Goal: Task Accomplishment & Management: Manage account settings

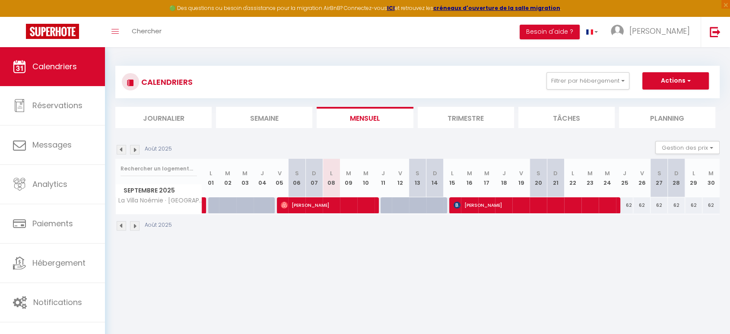
click at [465, 116] on li "Trimestre" at bounding box center [466, 117] width 96 height 21
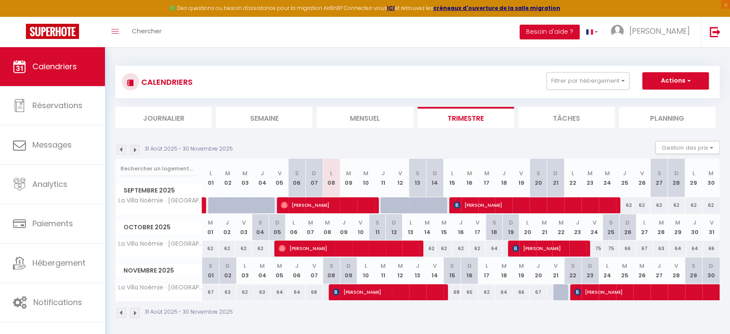
click at [135, 150] on img at bounding box center [135, 150] width 10 height 10
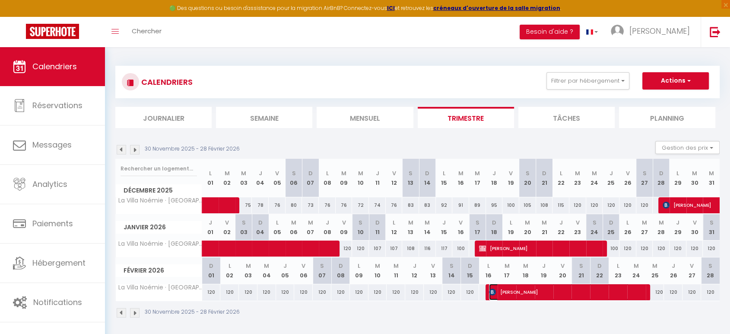
click at [539, 287] on span "[PERSON_NAME]" at bounding box center [559, 292] width 140 height 16
select select "OK"
select select "1"
select select "0"
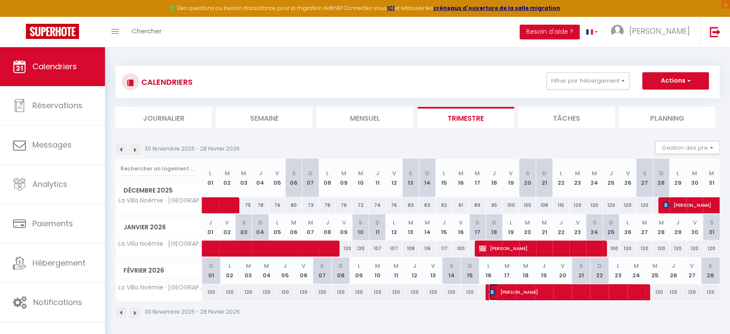
select select "1"
select select
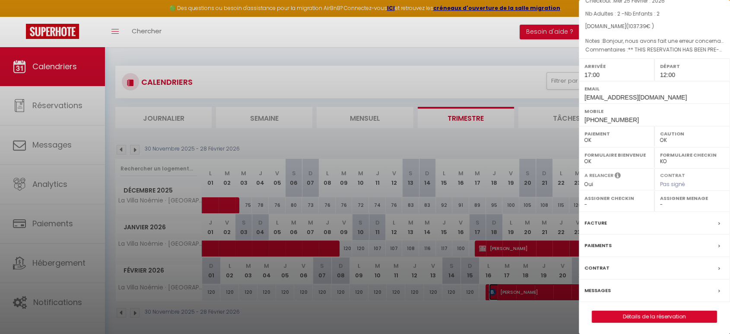
scroll to position [77, 0]
click at [648, 313] on link "Détails de la réservation" at bounding box center [655, 315] width 124 height 11
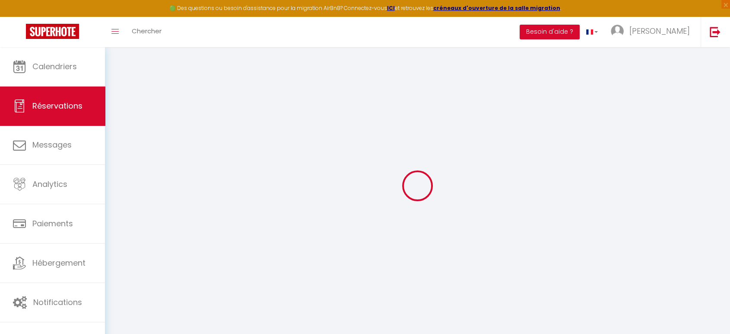
select select
checkbox input "false"
type textarea "Bonjour, nous avons fait une erreur concernant la date de départ, il s'agit du …"
type particuliere1 "** THIS RESERVATION HAS BEEN PRE-PAID ** Approximate time of arrival: between 1…"
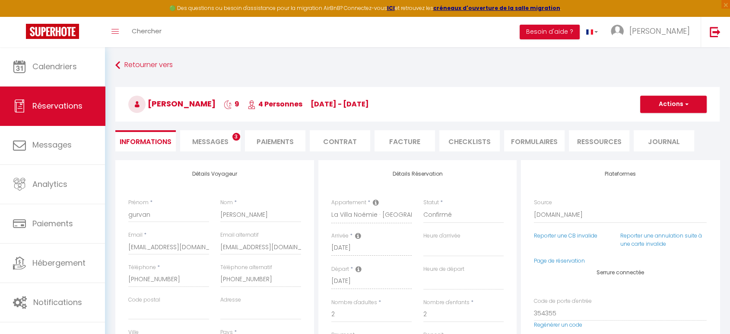
select select
checkbox input "false"
type input "35"
type input "52.26"
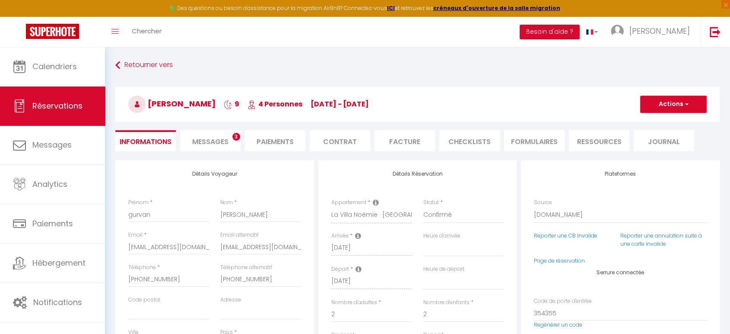
select select
checkbox input "false"
select select "17:00"
select select "12:00"
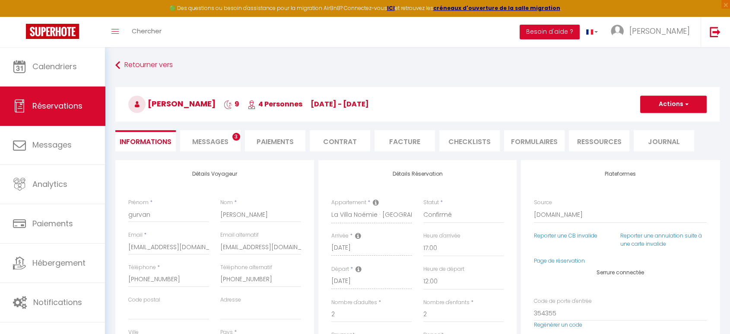
click at [218, 140] on span "Messages" at bounding box center [210, 142] width 36 height 10
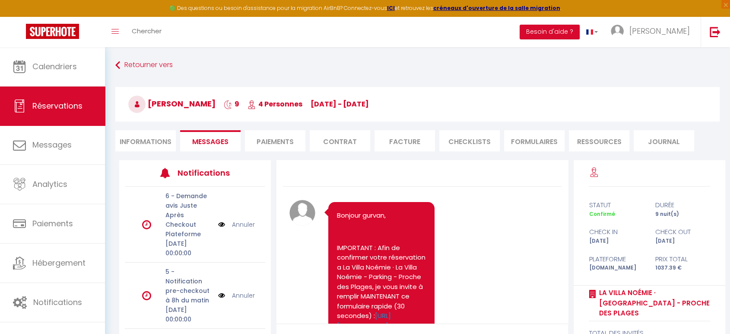
click at [145, 135] on li "Informations" at bounding box center [145, 140] width 61 height 21
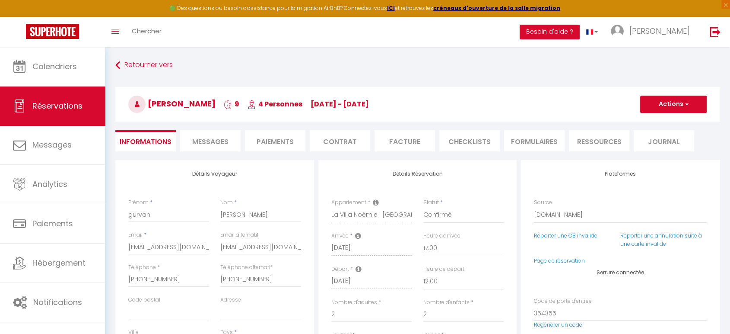
scroll to position [48, 0]
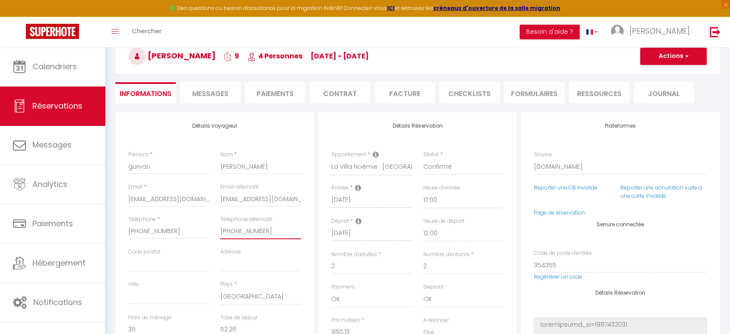
click at [274, 231] on input "[PHONE_NUMBER]" at bounding box center [260, 231] width 81 height 16
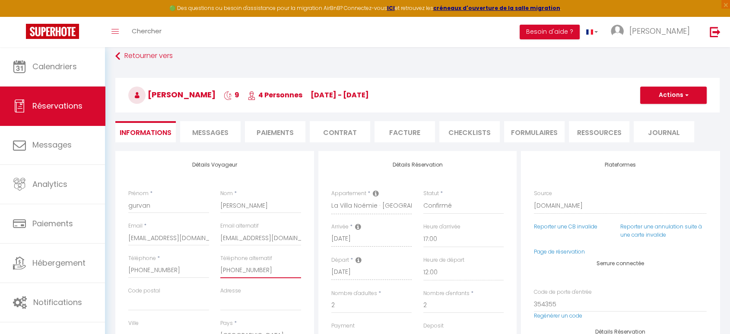
scroll to position [0, 0]
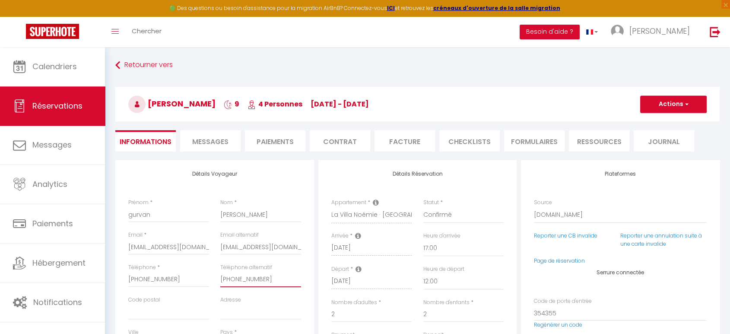
checkbox input "false"
click at [221, 138] on span "Messages" at bounding box center [210, 142] width 36 height 10
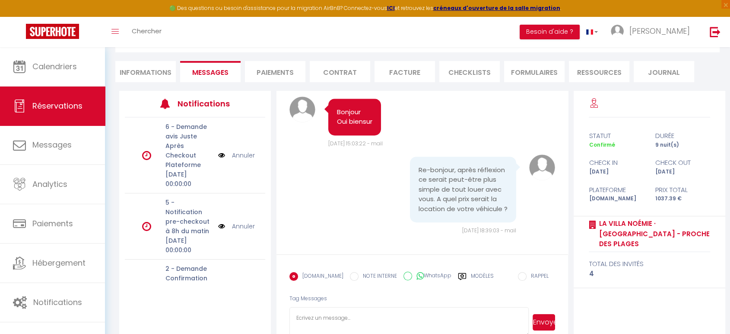
scroll to position [89, 0]
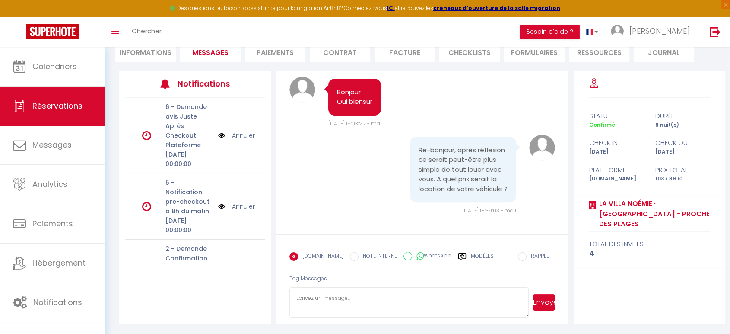
click at [360, 300] on textarea at bounding box center [409, 302] width 239 height 30
click at [309, 182] on div "Re-bonjour, après réflexion ce serait peut-être plus simple de tout louer avec …" at bounding box center [423, 174] width 266 height 80
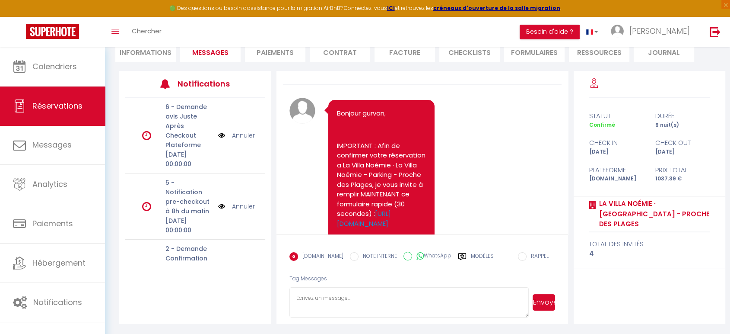
scroll to position [0, 0]
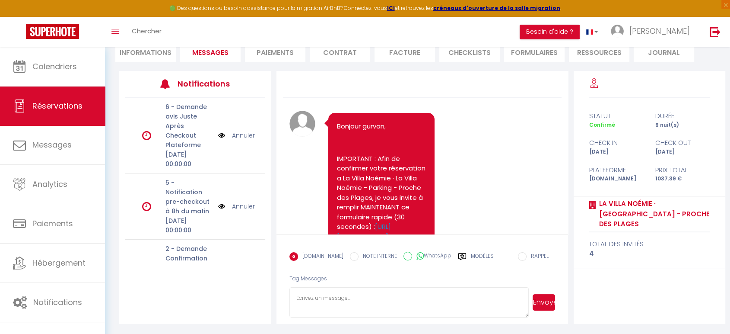
click at [153, 51] on li "Informations" at bounding box center [145, 51] width 61 height 21
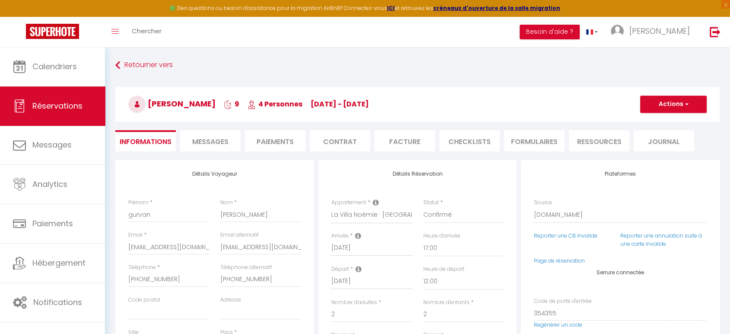
checkbox input "false"
click at [228, 141] on span "Messages" at bounding box center [210, 142] width 36 height 10
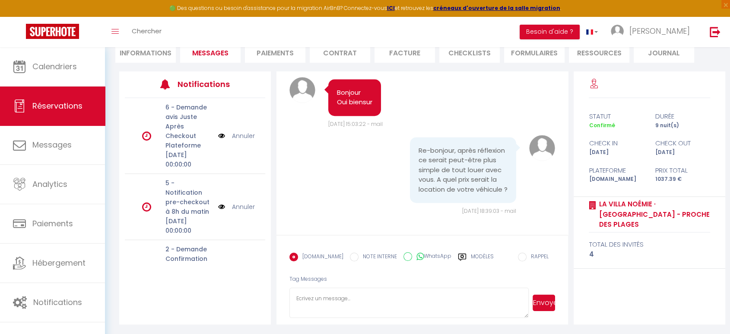
scroll to position [89, 0]
click at [330, 298] on textarea at bounding box center [409, 302] width 239 height 30
type textarea "Bonjour Se serait un dacia sandero de 2022 avec système car play a 300€ Liraiso…"
drag, startPoint x: 356, startPoint y: 305, endPoint x: 545, endPoint y: 271, distance: 192.4
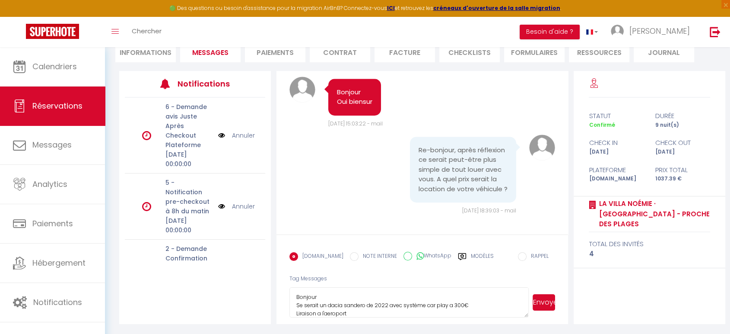
click at [545, 271] on div "[DOMAIN_NAME] NOTE INTERNE WhatsApp Modèles 8 « ‹ » › [DATE] [PHONE_NUMBER] Dim…" at bounding box center [423, 265] width 266 height 35
click at [546, 300] on button "Envoyer" at bounding box center [544, 302] width 22 height 16
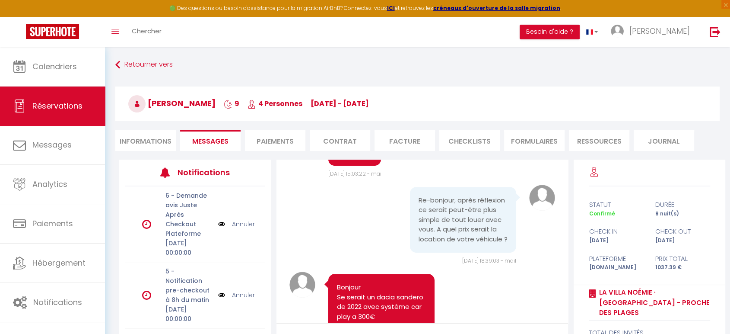
scroll to position [0, 0]
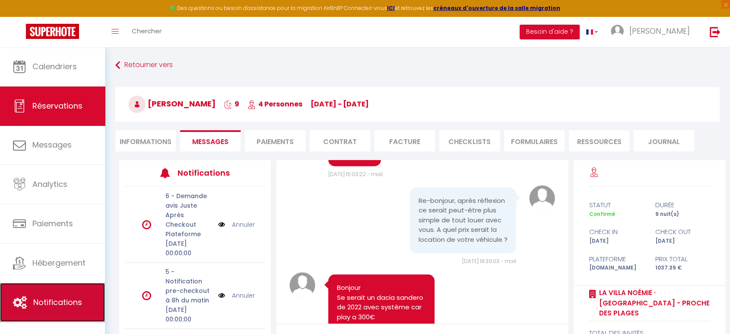
click at [75, 300] on span "Notifications" at bounding box center [57, 302] width 49 height 11
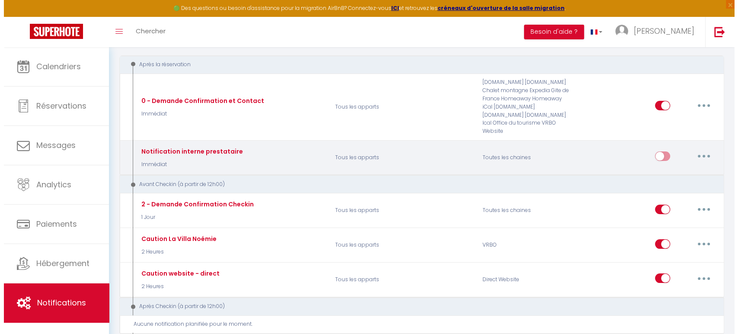
scroll to position [96, 0]
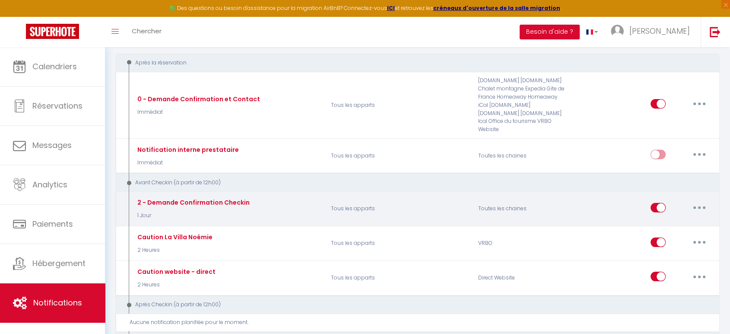
click at [699, 201] on button "button" at bounding box center [700, 208] width 24 height 14
click at [663, 220] on link "Editer" at bounding box center [677, 227] width 64 height 15
type input "2 - Demande Confirmation Checkin"
select select "1 Jour"
select select "if_booking_is_paid"
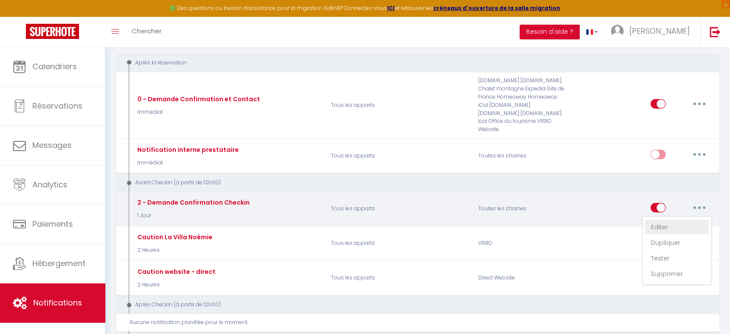
checkbox input "true"
checkbox input "false"
radio input "true"
type input "Procédure pour le checkin - [RENTAL:NAME]"
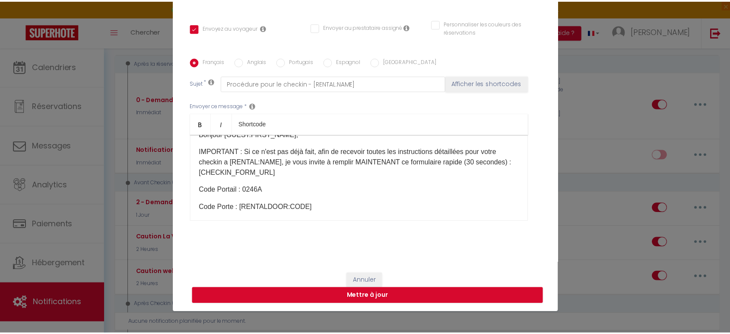
scroll to position [0, 0]
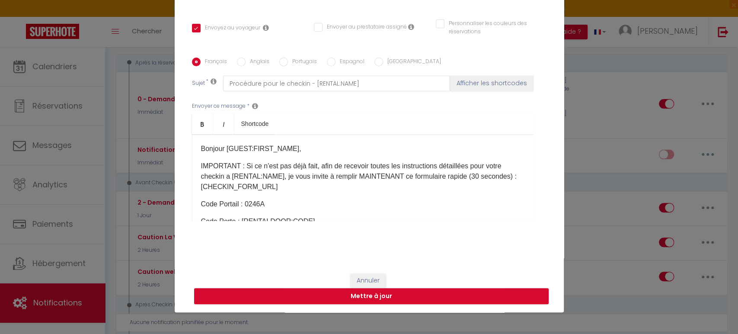
click at [612, 75] on div "Modifier la notification × Titre * 2 - Demande Confirmation Checkin Pour cet hé…" at bounding box center [369, 167] width 738 height 334
click at [357, 276] on button "Annuler" at bounding box center [368, 280] width 36 height 15
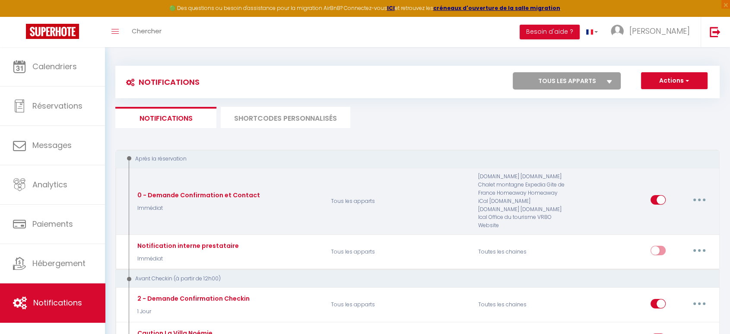
click at [702, 193] on button "button" at bounding box center [700, 200] width 24 height 14
click at [657, 212] on link "Editer" at bounding box center [677, 219] width 64 height 15
type input "0 - Demande Confirmation et Contact"
select select "1"
select select "Immédiat"
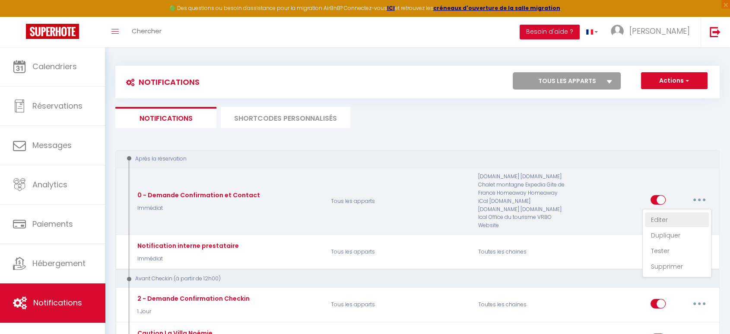
checkbox input "true"
checkbox input "false"
type input "Merci de confirmer votre réservation - [BOOKING:ID] - [GUEST:FIRST_NAME] [GUEST…"
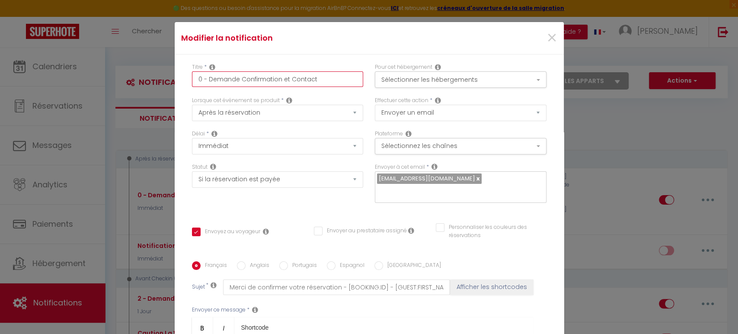
click at [322, 81] on input "0 - Demande Confirmation et Contact" at bounding box center [278, 79] width 172 height 16
click at [335, 81] on input "0 - Demande Confirmation et Contact" at bounding box center [278, 79] width 172 height 16
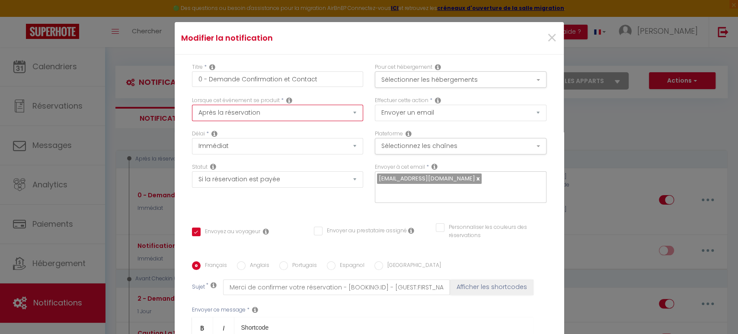
click at [346, 112] on select "Après la réservation Avant Checkin (à partir de 12h00) Après Checkin (à partir …" at bounding box center [278, 113] width 172 height 16
click at [347, 112] on select "Après la réservation Avant Checkin (à partir de 12h00) Après Checkin (à partir …" at bounding box center [278, 113] width 172 height 16
click at [526, 80] on button "Sélectionner les hébergements" at bounding box center [461, 79] width 172 height 16
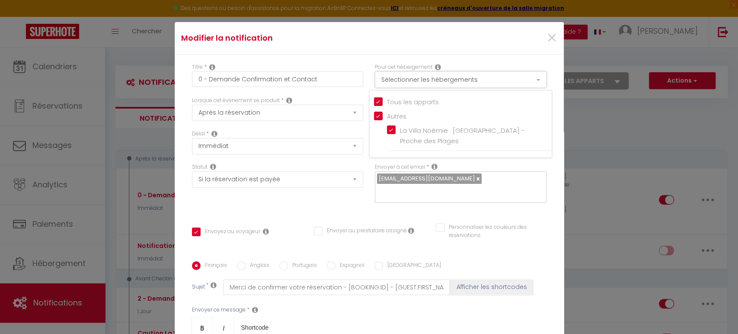
click at [526, 80] on button "Sélectionner les hébergements" at bounding box center [461, 79] width 172 height 16
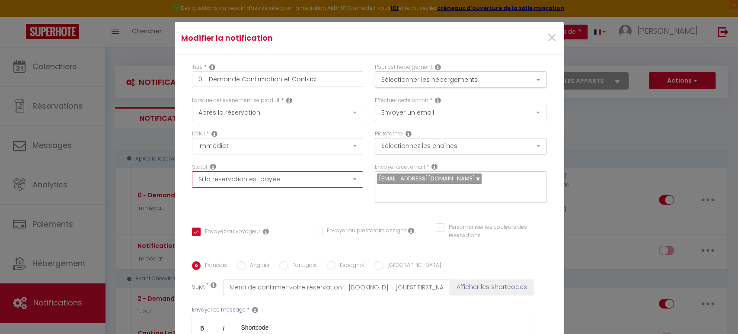
click at [306, 179] on select "Aucun Si la réservation est payée Si réservation non payée Si la caution a été …" at bounding box center [278, 179] width 172 height 16
click at [336, 147] on select "Immédiat + 10 Minutes + 1 Heure + 2 Heures + 3 Heures + 4 Heures + 5 Heures + 6…" at bounding box center [278, 146] width 172 height 16
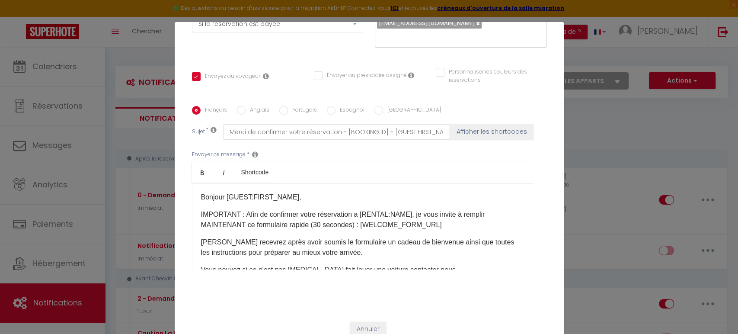
scroll to position [160, 0]
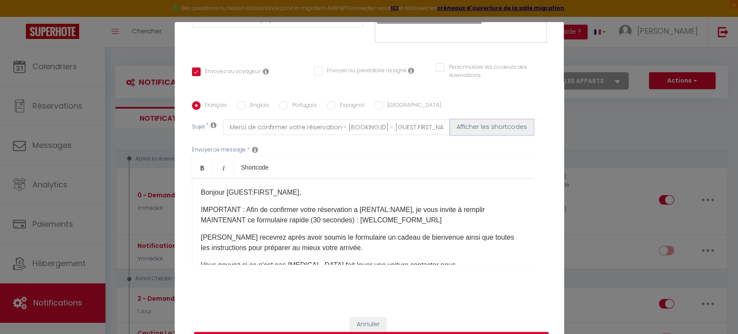
click at [490, 126] on button "Afficher les shortcodes" at bounding box center [491, 127] width 83 height 16
checkbox input "true"
checkbox input "false"
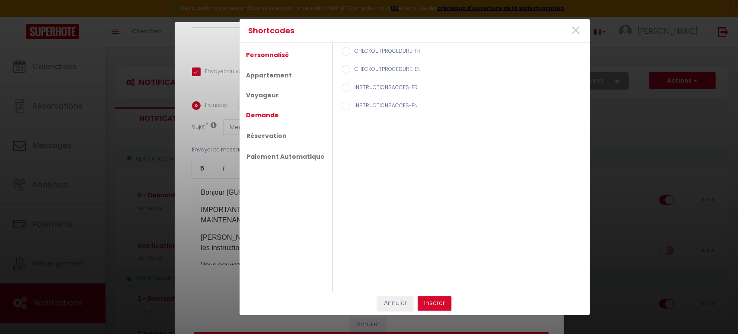
click at [269, 114] on link "Demande" at bounding box center [262, 115] width 41 height 16
click at [259, 134] on link "Réservation" at bounding box center [266, 136] width 49 height 16
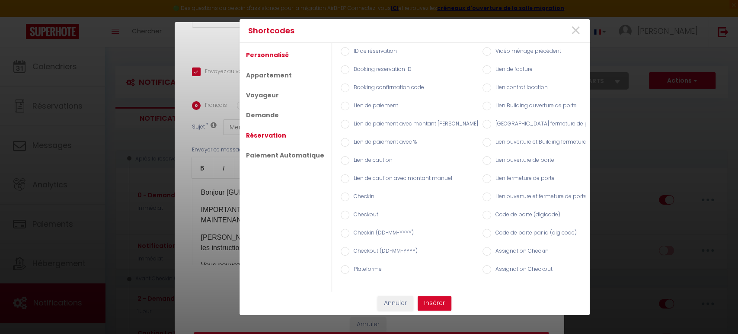
click at [275, 48] on link "Personnalisé" at bounding box center [267, 55] width 51 height 16
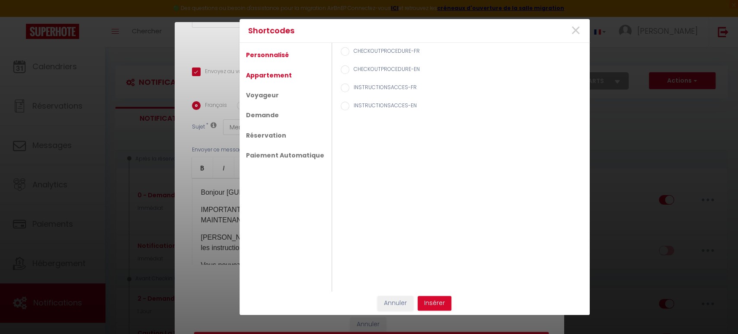
click at [284, 76] on link "Appartement" at bounding box center [269, 75] width 54 height 16
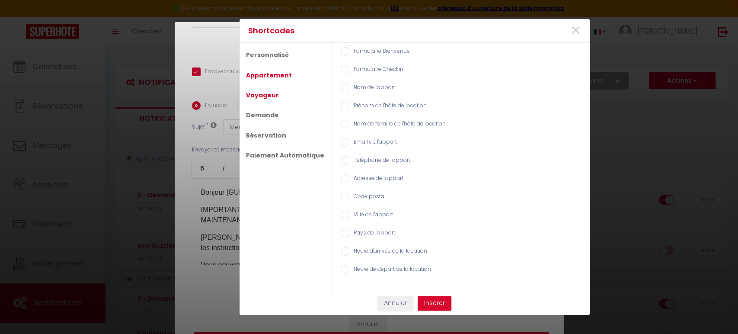
click at [256, 94] on link "Voyageur" at bounding box center [262, 95] width 41 height 16
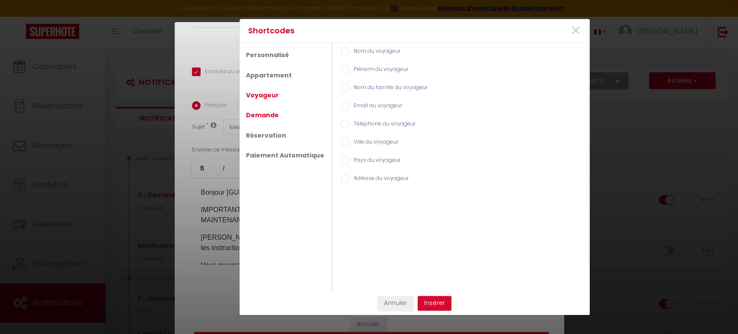
click at [255, 115] on link "Demande" at bounding box center [262, 115] width 41 height 16
click at [254, 132] on link "Réservation" at bounding box center [266, 136] width 49 height 16
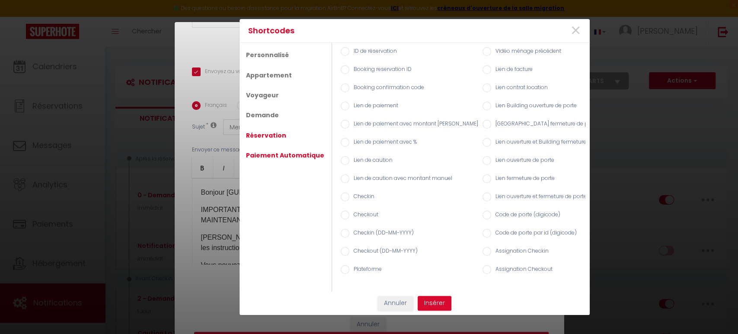
click at [252, 151] on link "Paiement Automatique" at bounding box center [285, 155] width 87 height 16
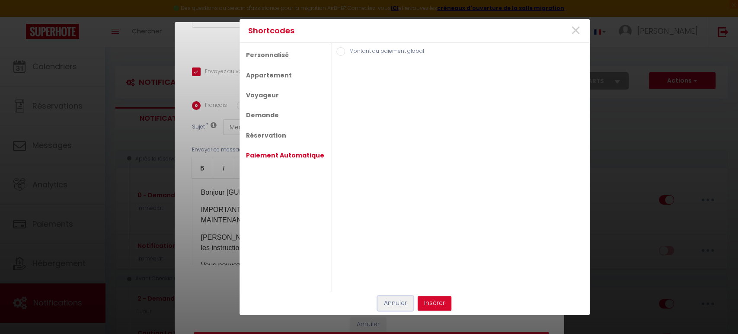
click at [394, 302] on button "Annuler" at bounding box center [395, 303] width 36 height 15
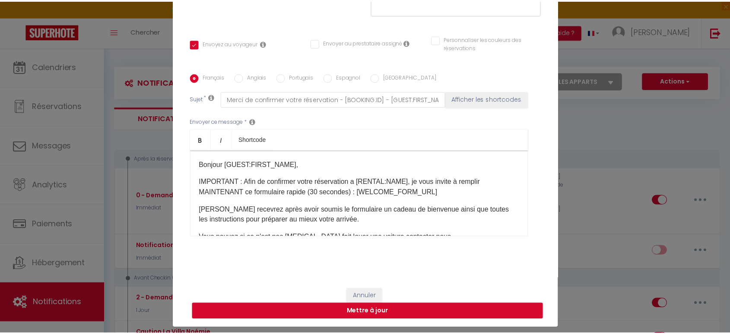
scroll to position [44, 0]
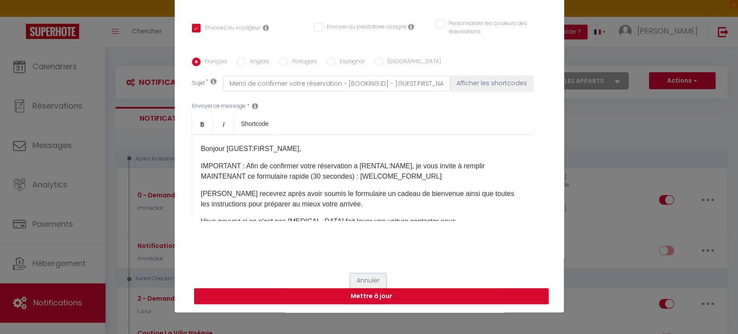
click at [361, 276] on button "Annuler" at bounding box center [368, 280] width 36 height 15
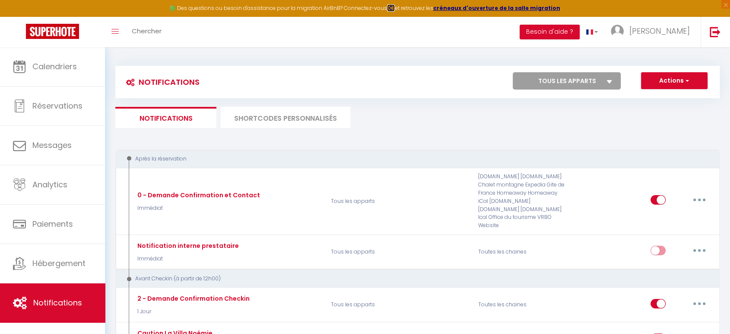
click at [395, 7] on strong "ICI" at bounding box center [391, 7] width 8 height 7
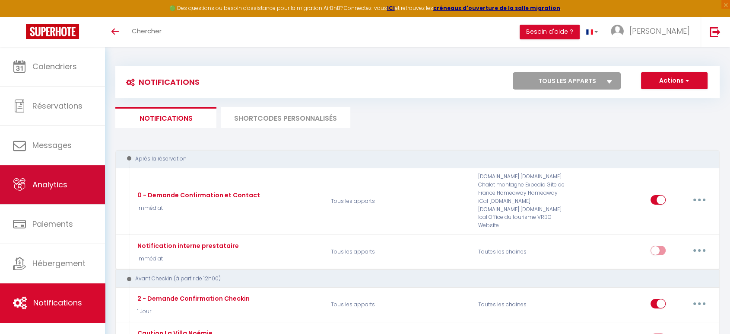
click at [51, 184] on span "Analytics" at bounding box center [49, 184] width 35 height 11
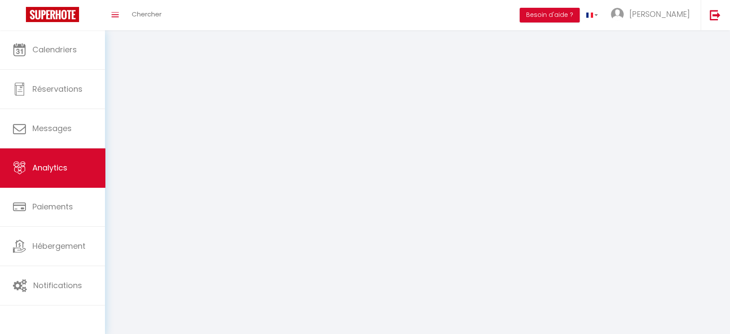
select select "2025"
select select "9"
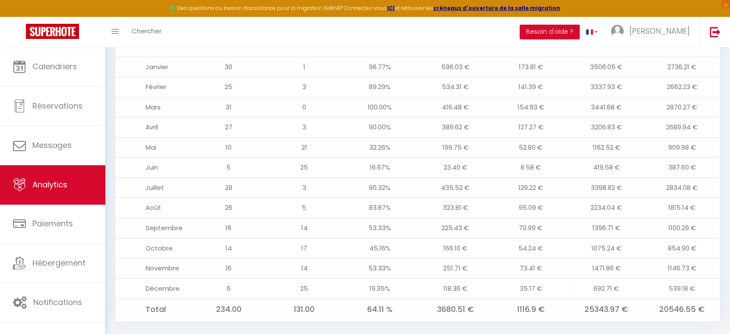
scroll to position [742, 0]
